Goal: Transaction & Acquisition: Purchase product/service

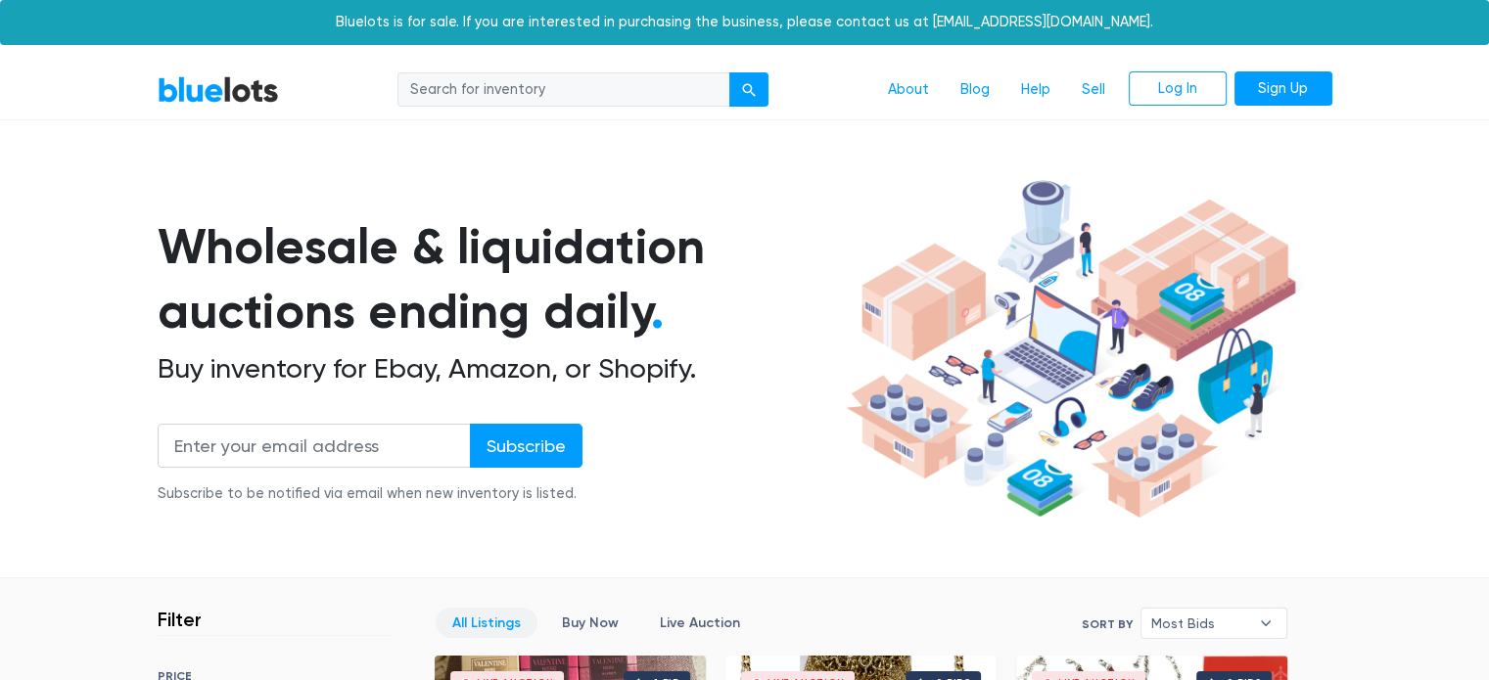
click at [1426, 201] on section "Wholesale & liquidation auctions ending daily . Buy inventory for Ebay, Amazon,…" at bounding box center [744, 375] width 1489 height 408
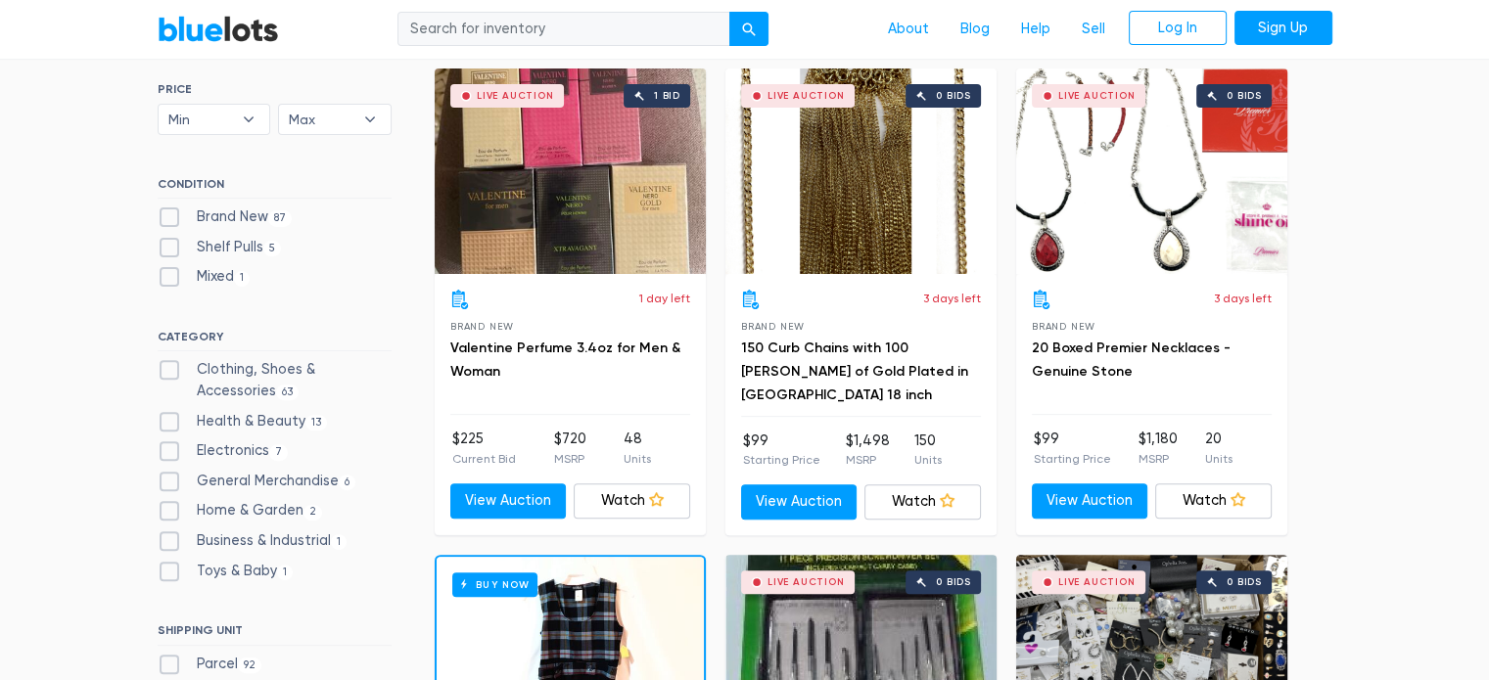
scroll to position [783, 0]
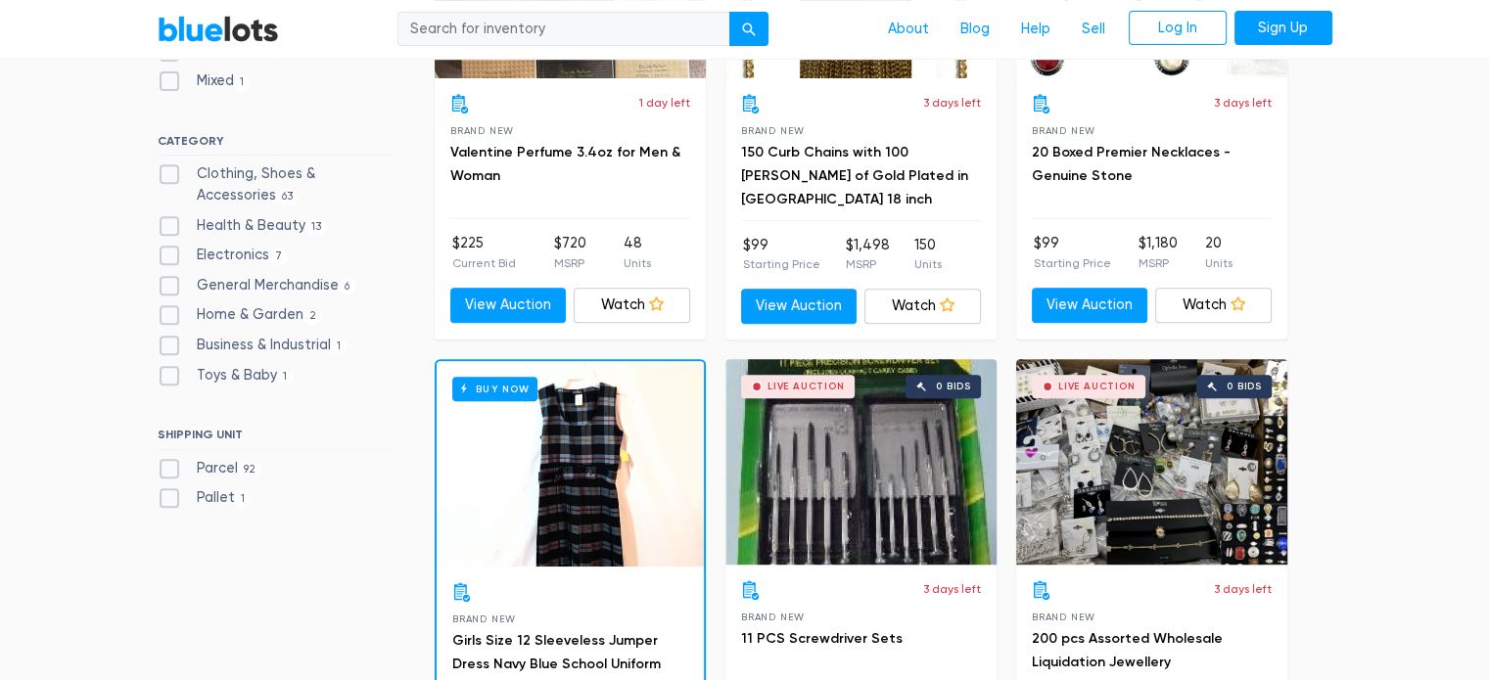
click at [214, 376] on label "Toys & Baby [DEMOGRAPHIC_DATA]" at bounding box center [226, 376] width 136 height 22
click at [170, 376] on Baby"] "Toys & Baby [DEMOGRAPHIC_DATA]" at bounding box center [164, 371] width 13 height 13
checkbox Baby"] "true"
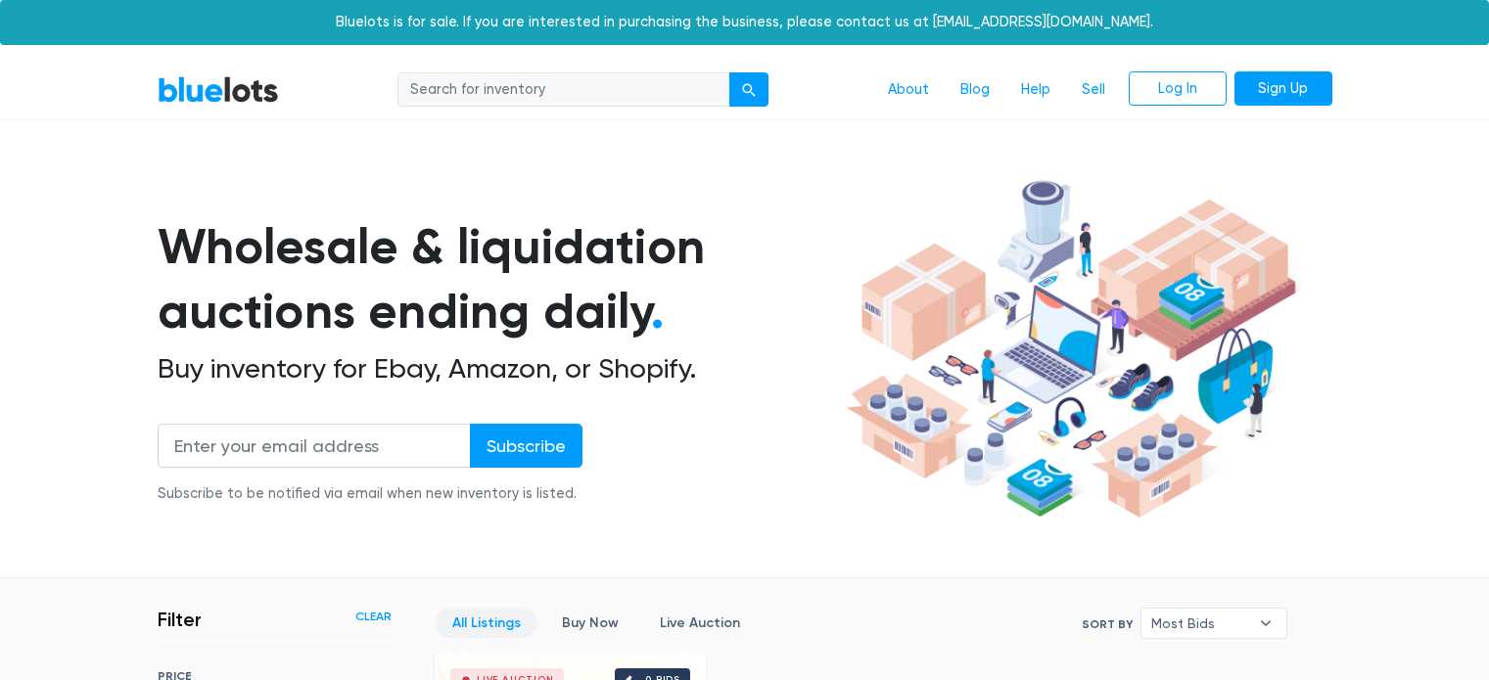
scroll to position [527, 0]
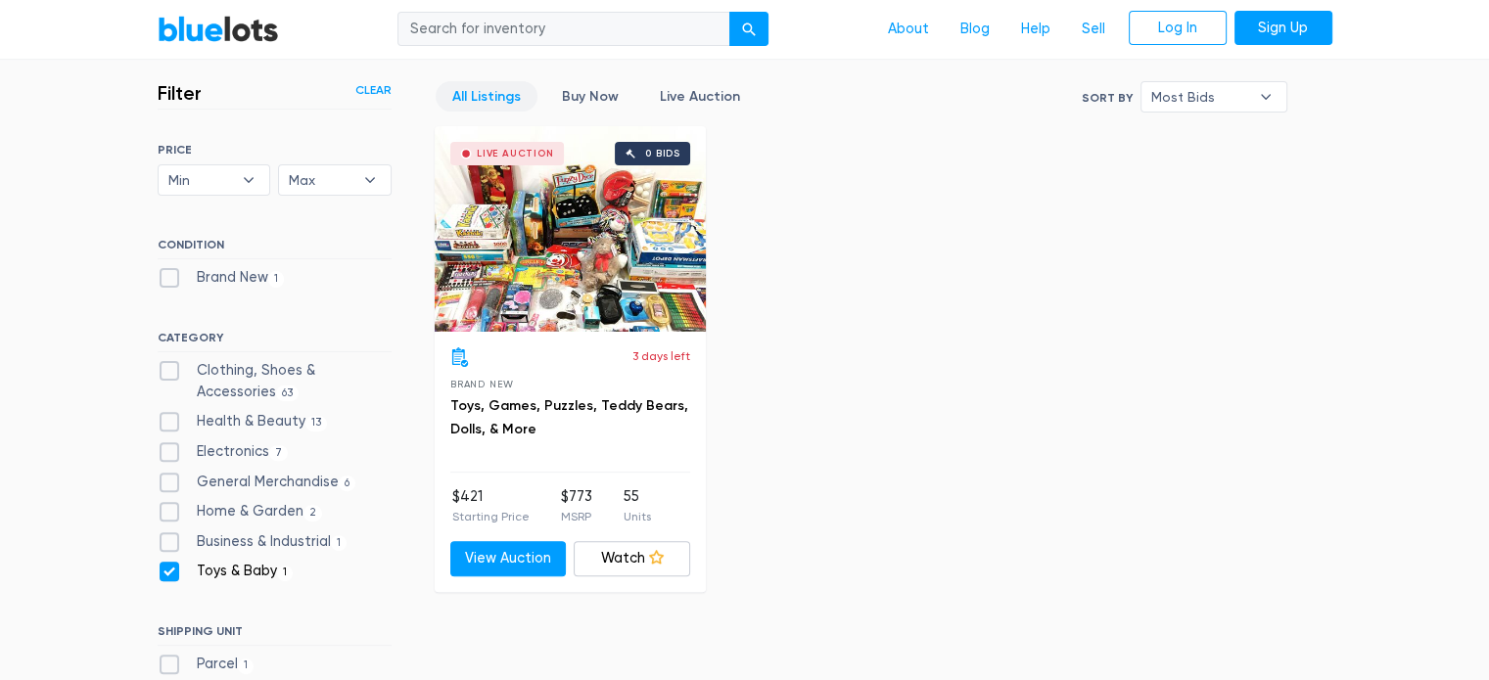
click at [225, 565] on label "Toys & Baby [DEMOGRAPHIC_DATA]" at bounding box center [226, 572] width 136 height 22
click at [170, 565] on Baby"] "Toys & Baby [DEMOGRAPHIC_DATA]" at bounding box center [164, 567] width 13 height 13
checkbox Baby"] "false"
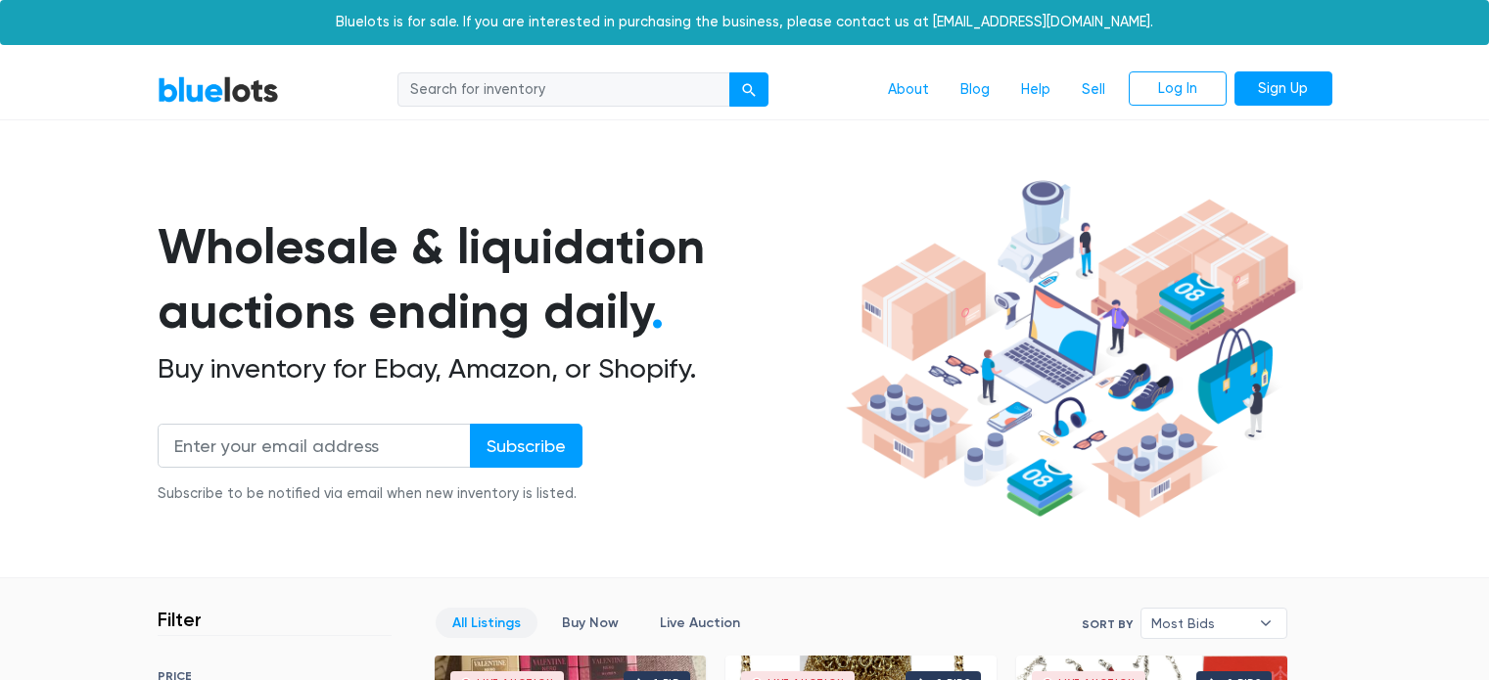
scroll to position [527, 0]
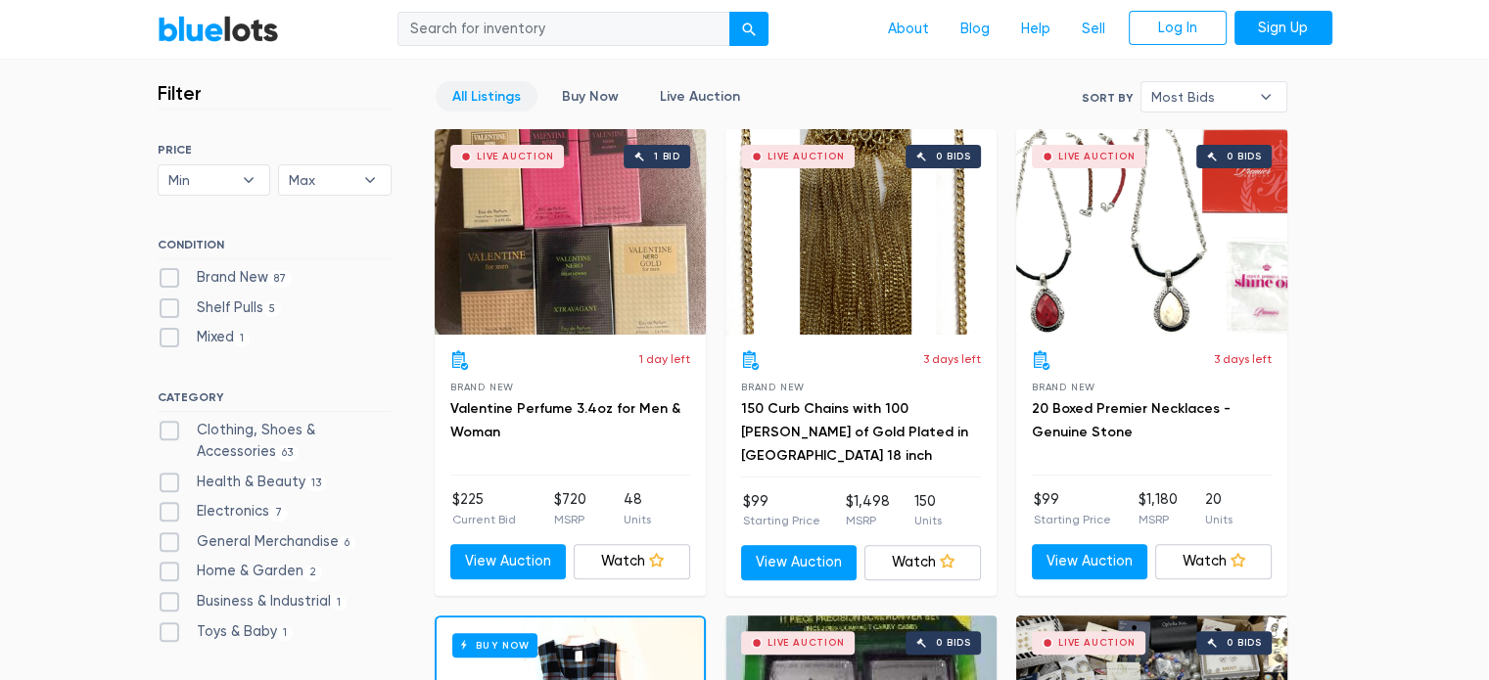
click at [247, 439] on label "Clothing, Shoes & Accessories 63" at bounding box center [275, 441] width 234 height 42
click at [170, 433] on Accessories"] "Clothing, Shoes & Accessories 63" at bounding box center [164, 426] width 13 height 13
checkbox Accessories"] "true"
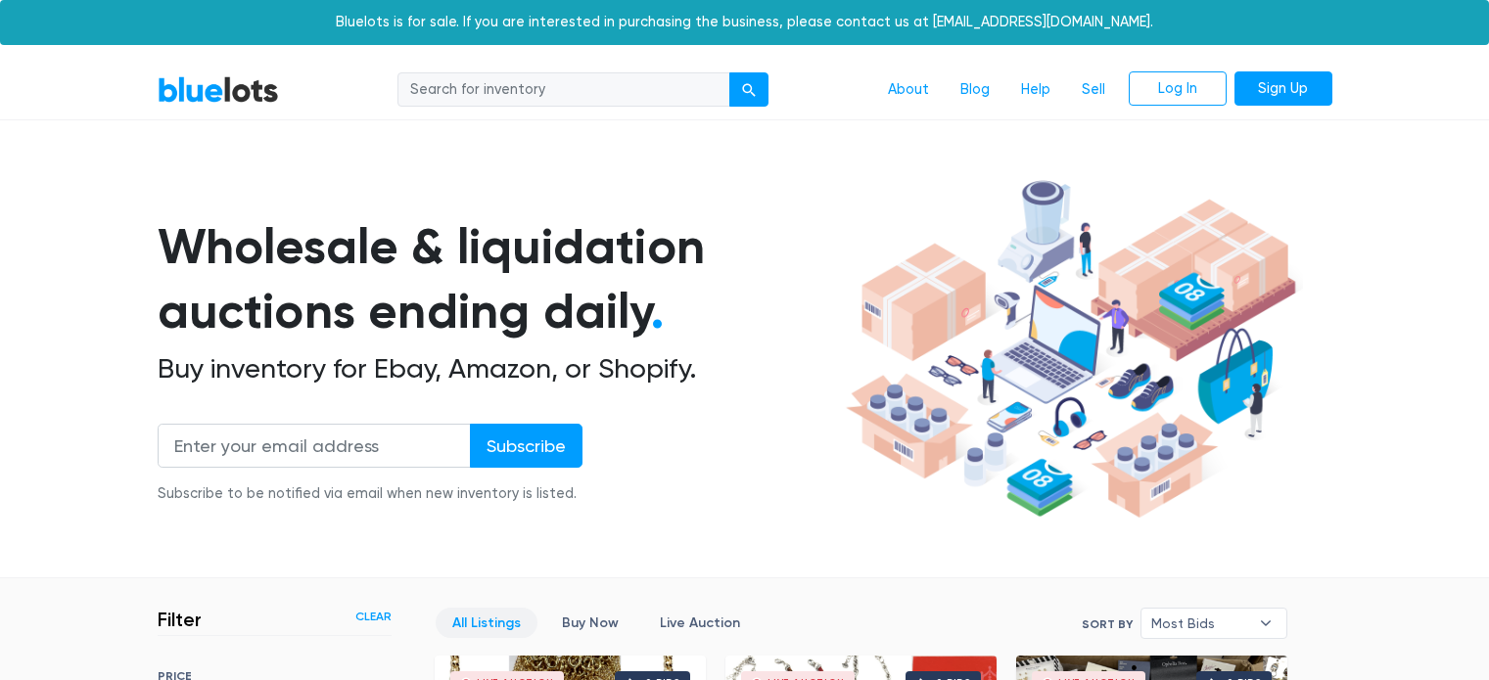
scroll to position [527, 0]
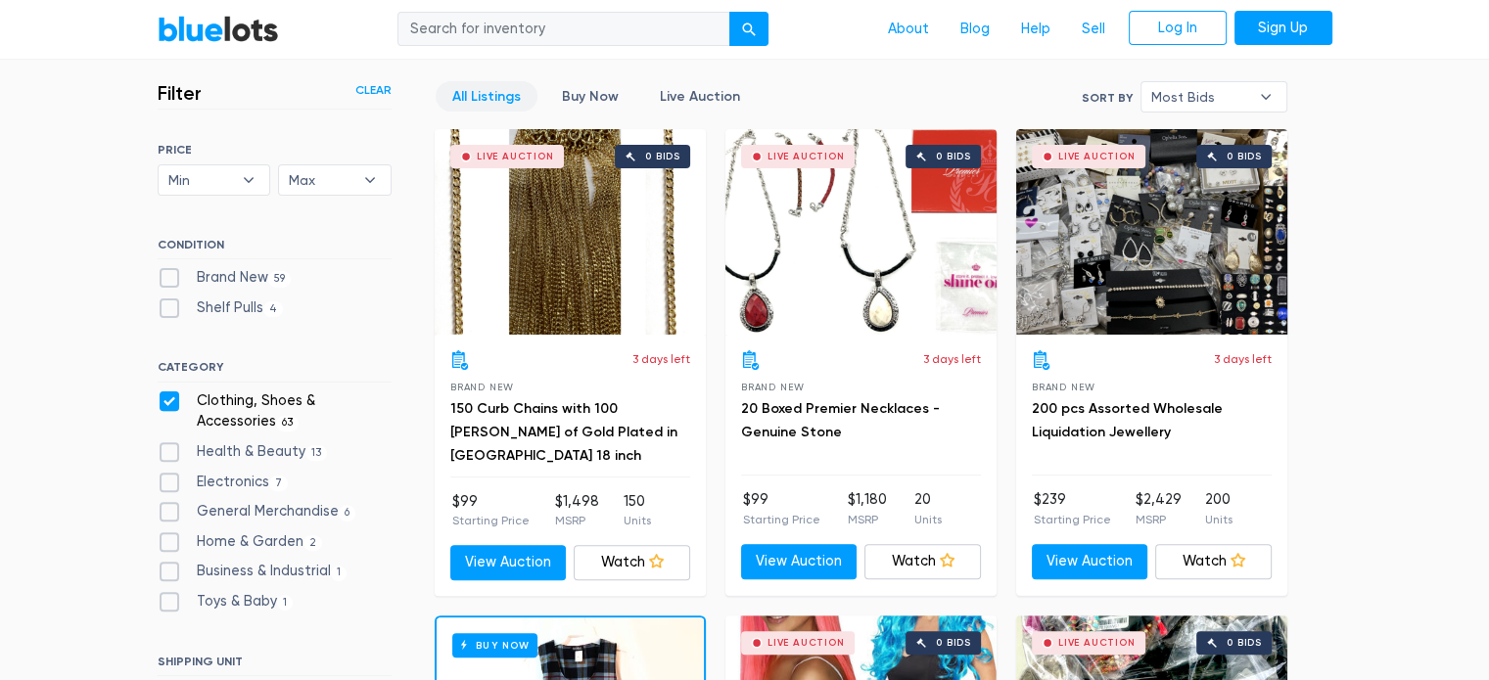
click at [236, 407] on label "Clothing, Shoes & Accessories 63" at bounding box center [275, 412] width 234 height 42
click at [170, 403] on Accessories"] "Clothing, Shoes & Accessories 63" at bounding box center [164, 397] width 13 height 13
checkbox Accessories"] "false"
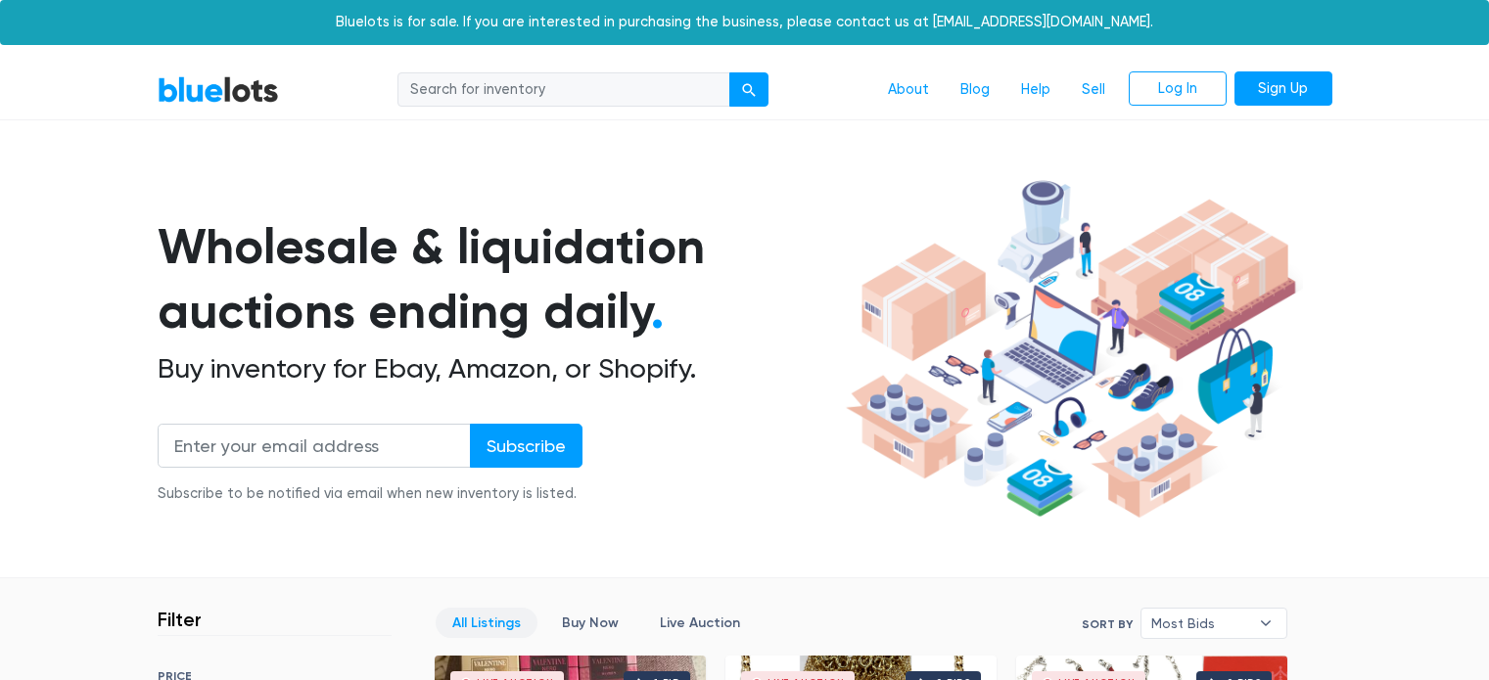
scroll to position [527, 0]
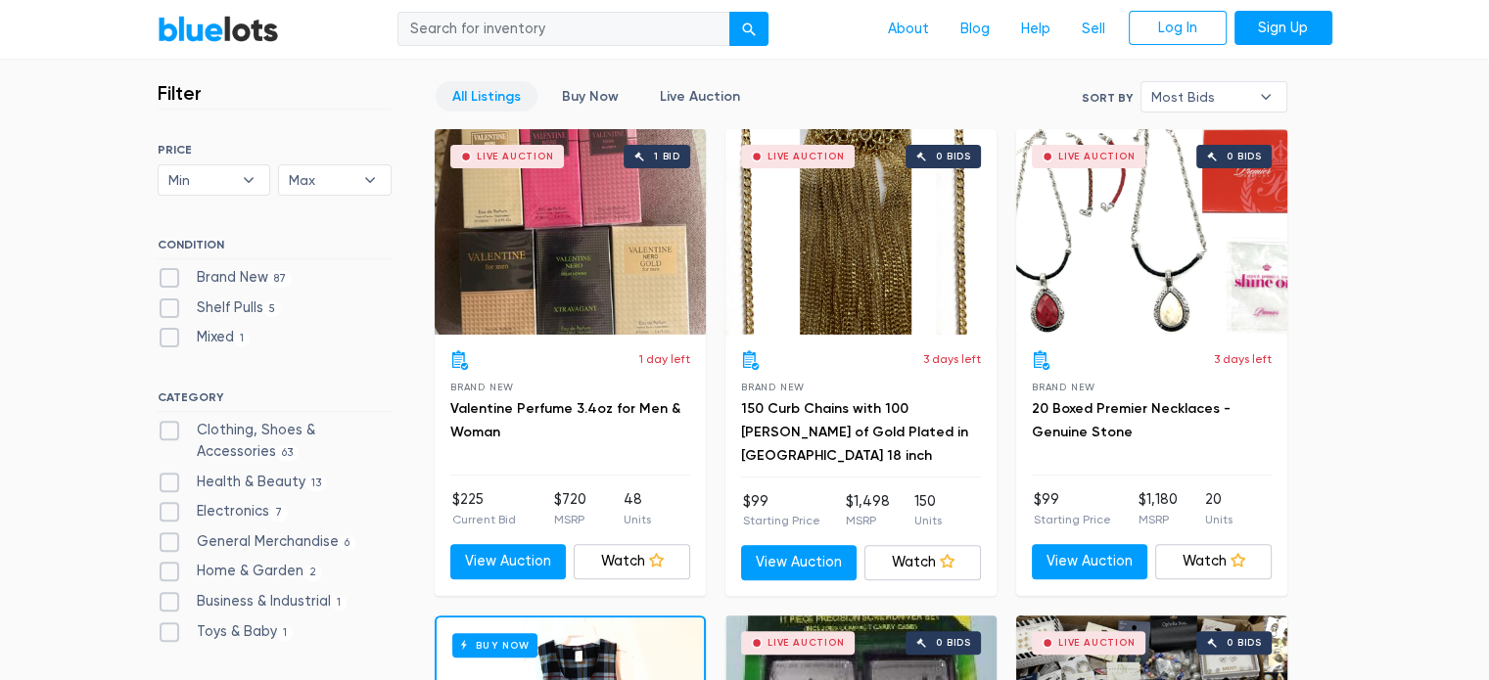
click at [239, 512] on label "Electronics 7" at bounding box center [223, 512] width 131 height 22
click at [170, 512] on input "Electronics 7" at bounding box center [164, 507] width 13 height 13
checkbox input "true"
